Goal: Task Accomplishment & Management: Use online tool/utility

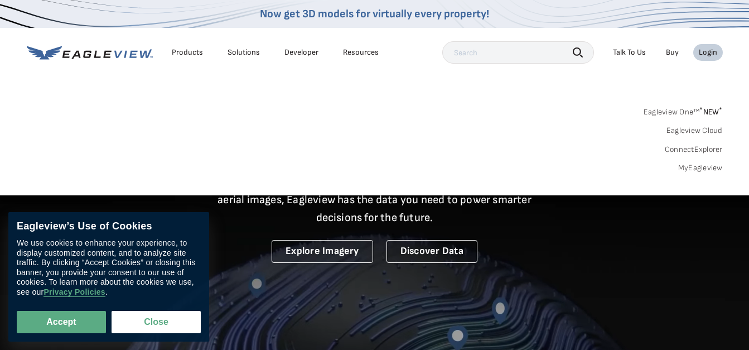
click at [703, 49] on div "Login" at bounding box center [708, 52] width 18 height 10
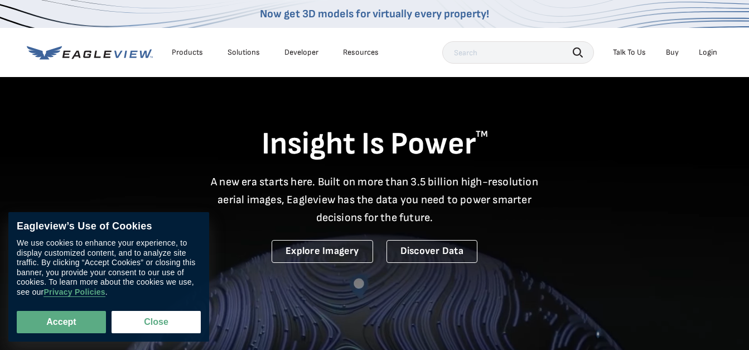
click at [710, 54] on div "Login" at bounding box center [708, 52] width 18 height 10
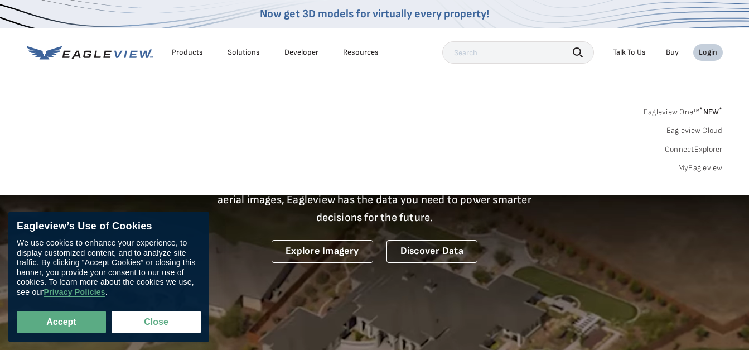
click at [706, 168] on link "MyEagleview" at bounding box center [700, 168] width 45 height 10
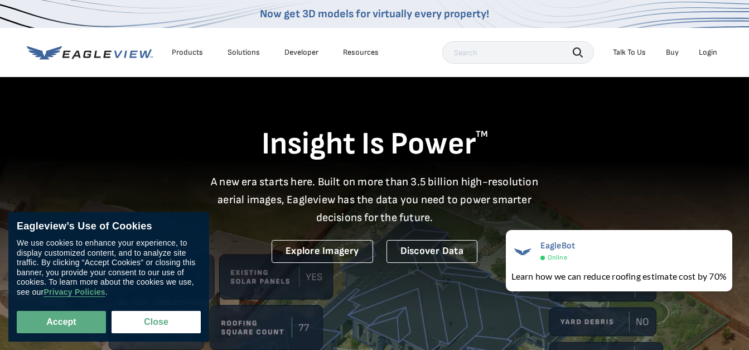
click at [706, 51] on div "Login" at bounding box center [708, 52] width 18 height 10
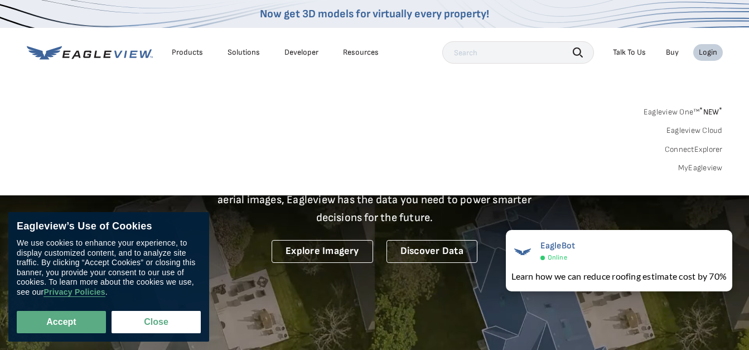
click at [706, 51] on div "Login" at bounding box center [708, 52] width 18 height 10
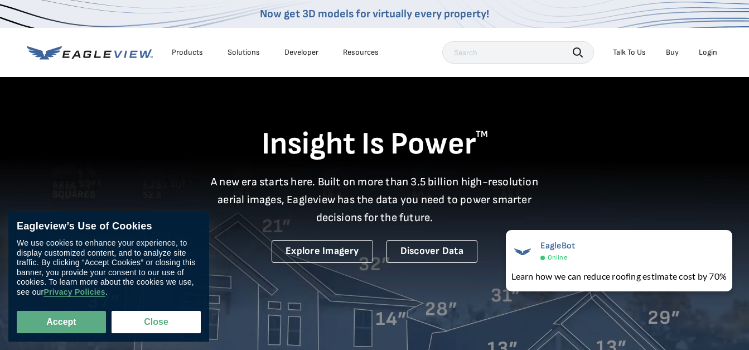
click at [706, 51] on div "Login" at bounding box center [708, 52] width 18 height 10
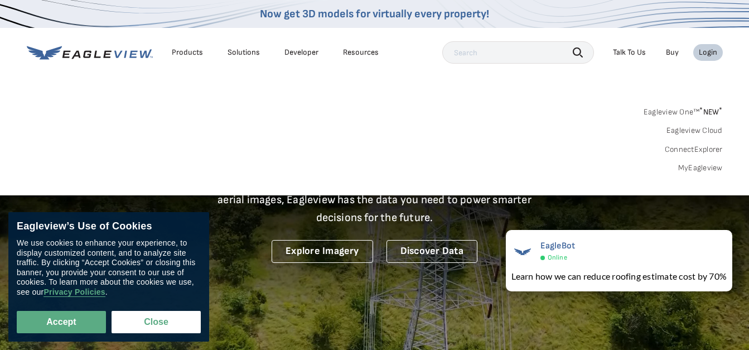
click at [714, 169] on link "MyEagleview" at bounding box center [700, 168] width 45 height 10
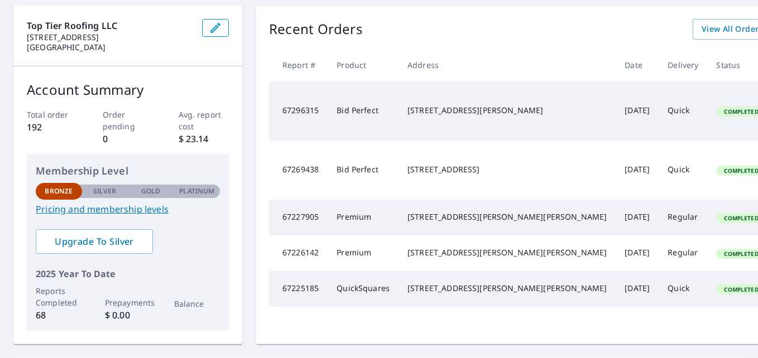
scroll to position [111, 0]
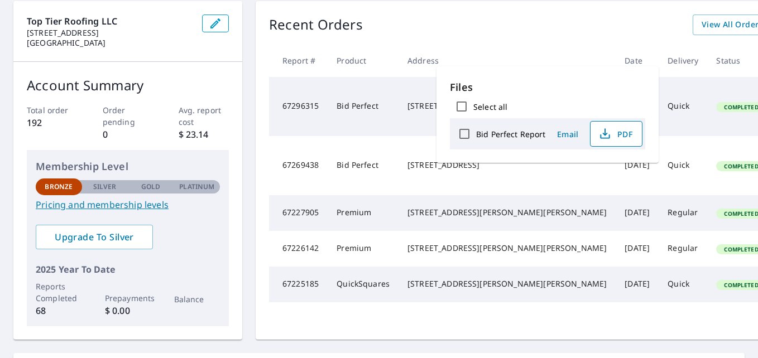
click at [620, 134] on span "PDF" at bounding box center [615, 133] width 36 height 13
click at [620, 127] on button "PDF" at bounding box center [616, 134] width 52 height 26
